Goal: Task Accomplishment & Management: Manage account settings

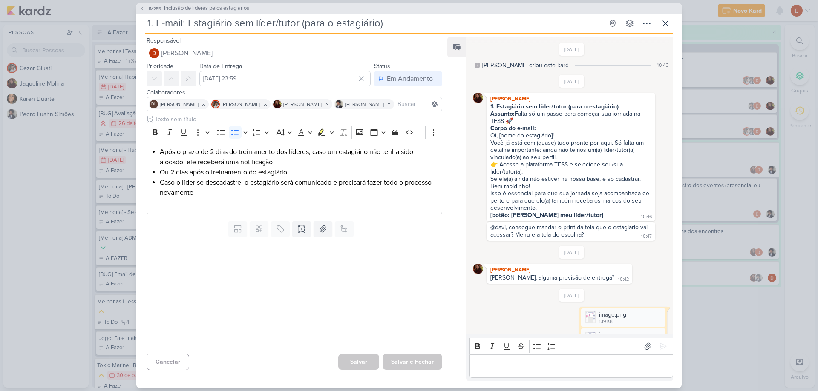
scroll to position [31, 0]
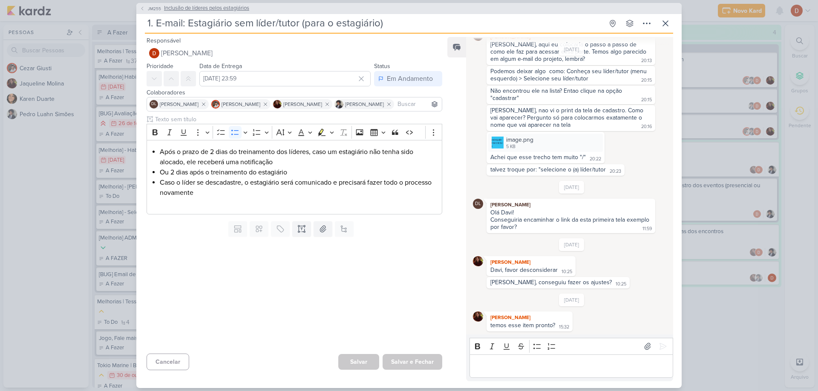
click at [150, 6] on span "JM255" at bounding box center [154, 9] width 16 height 6
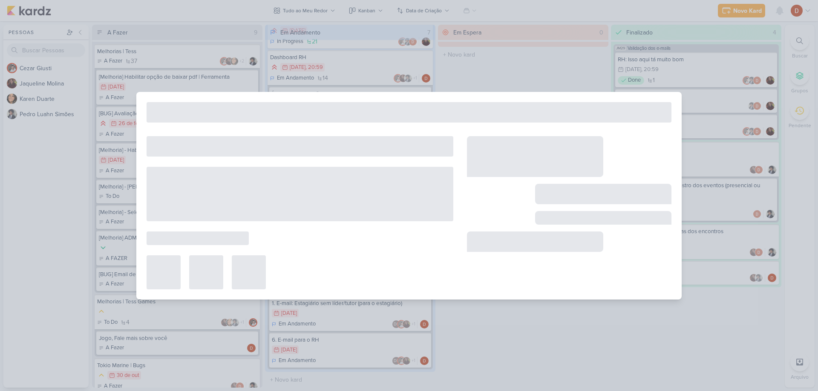
type input "Inclusão de líderes pelos estagiários"
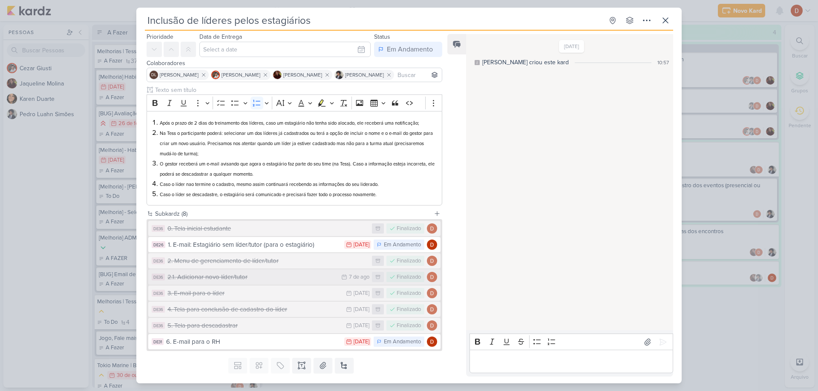
scroll to position [48, 0]
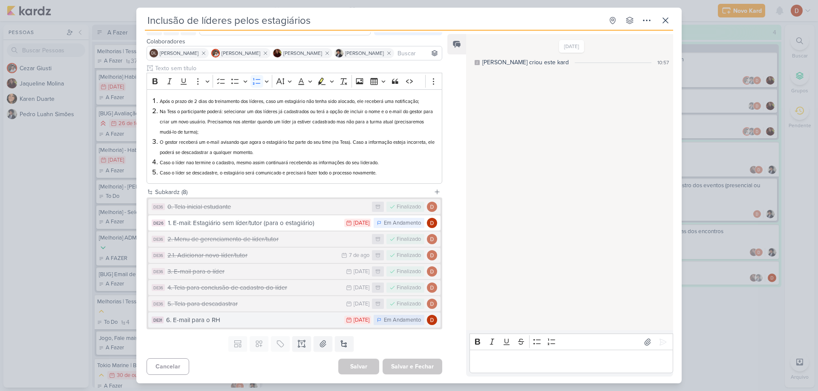
click at [199, 321] on div "6. E-mail para o RH" at bounding box center [253, 321] width 174 height 10
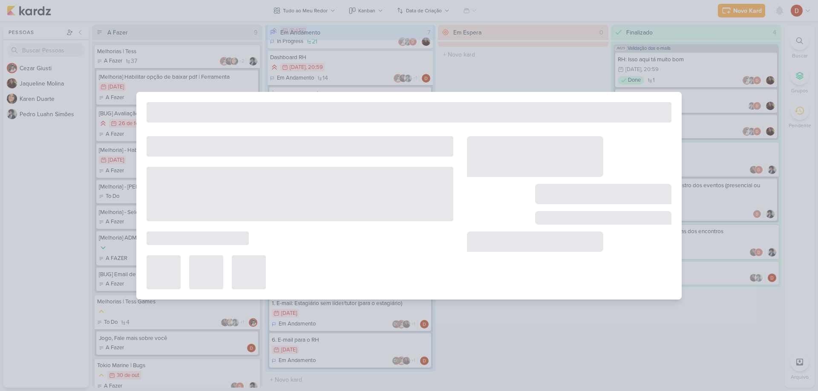
type input "6. E-mail para o RH"
type input "[DATE] 23:59"
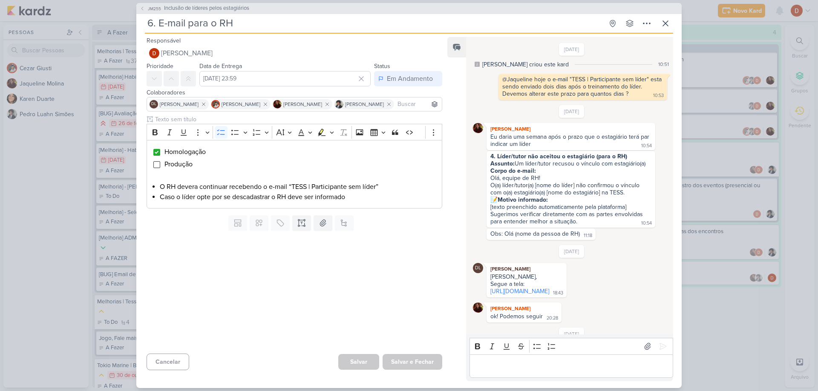
scroll to position [0, 0]
drag, startPoint x: 560, startPoint y: 140, endPoint x: 566, endPoint y: 144, distance: 7.4
click at [566, 144] on div "Eu daria uma semana após o prazo que o estagiário terá par indicar um líder 10:…" at bounding box center [570, 141] width 165 height 15
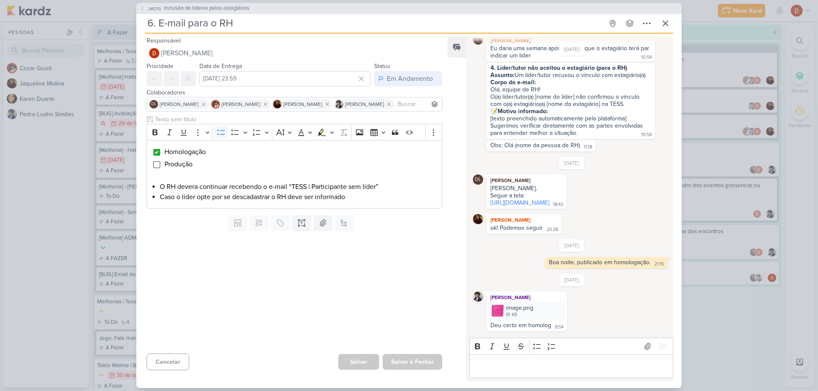
scroll to position [112, 0]
click at [144, 10] on icon at bounding box center [142, 8] width 5 height 5
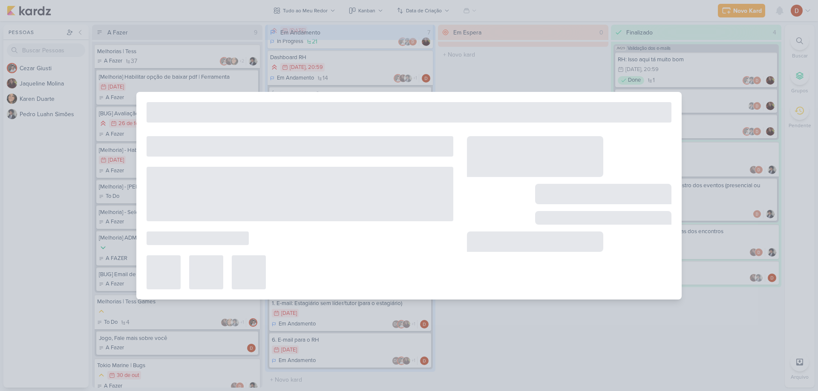
type input "Inclusão de líderes pelos estagiários"
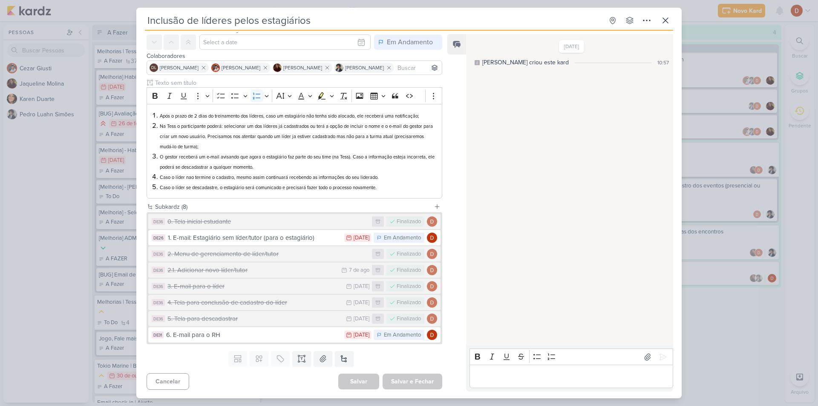
scroll to position [34, 0]
click at [669, 23] on icon at bounding box center [665, 20] width 10 height 10
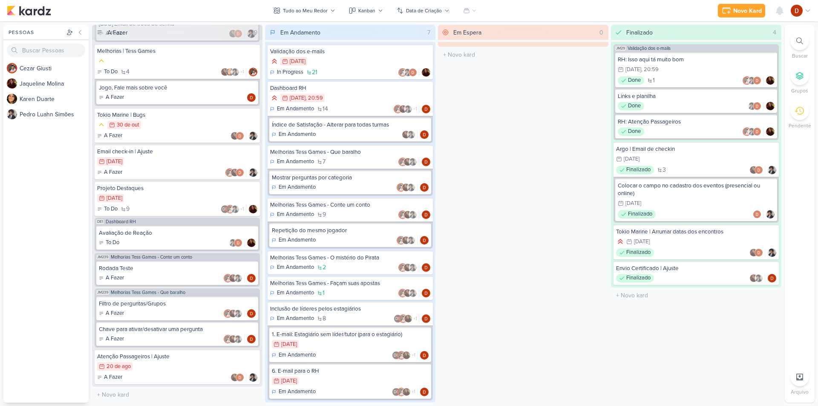
scroll to position [258, 0]
